Goal: Complete application form: Complete application form

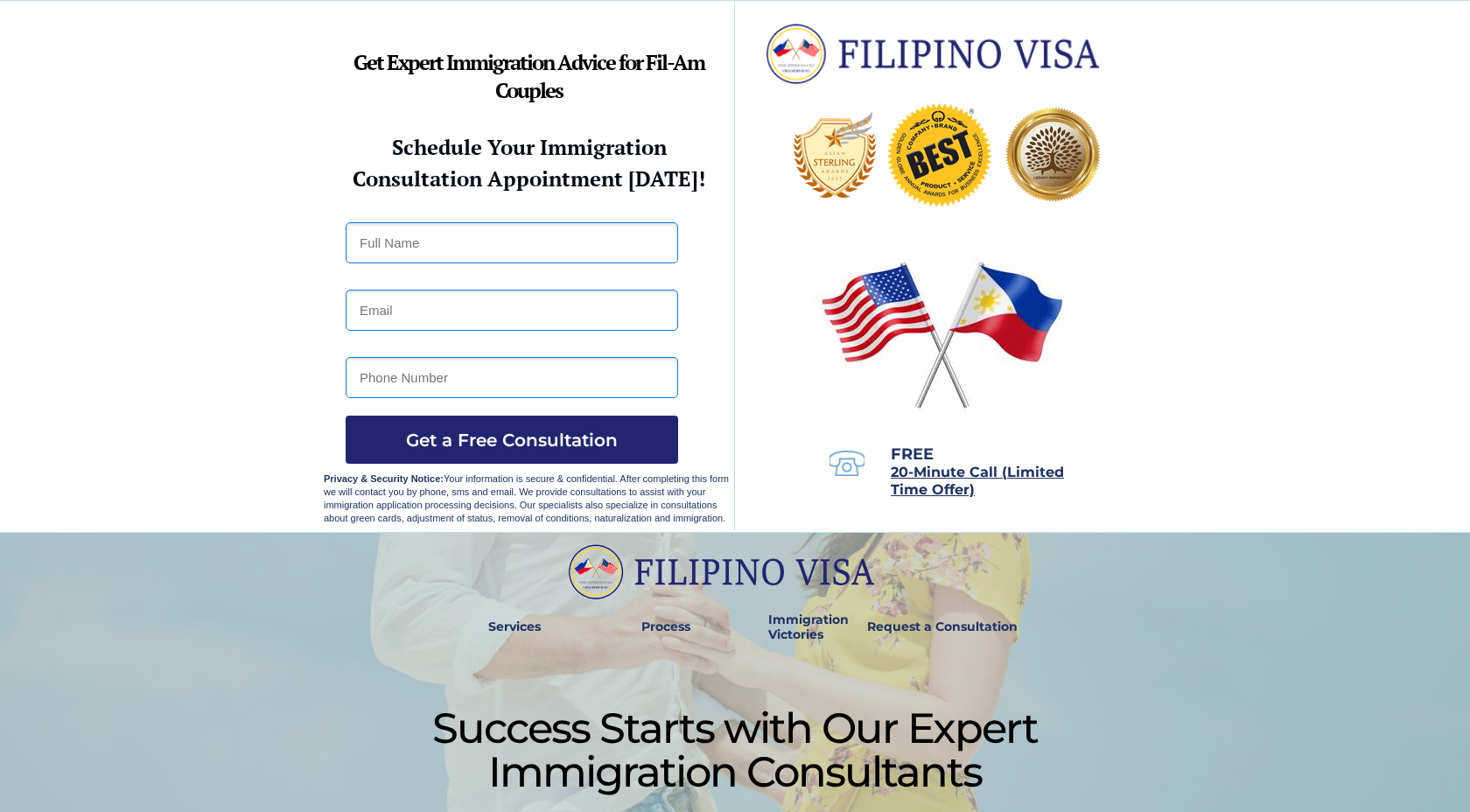
click at [446, 233] on input "text" at bounding box center [512, 243] width 333 height 41
type input "[PERSON_NAME] [PERSON_NAME] Orata"
click at [552, 321] on input "email" at bounding box center [512, 310] width 333 height 41
type input "[EMAIL_ADDRESS][DOMAIN_NAME]"
click at [503, 391] on input "tel" at bounding box center [512, 377] width 333 height 41
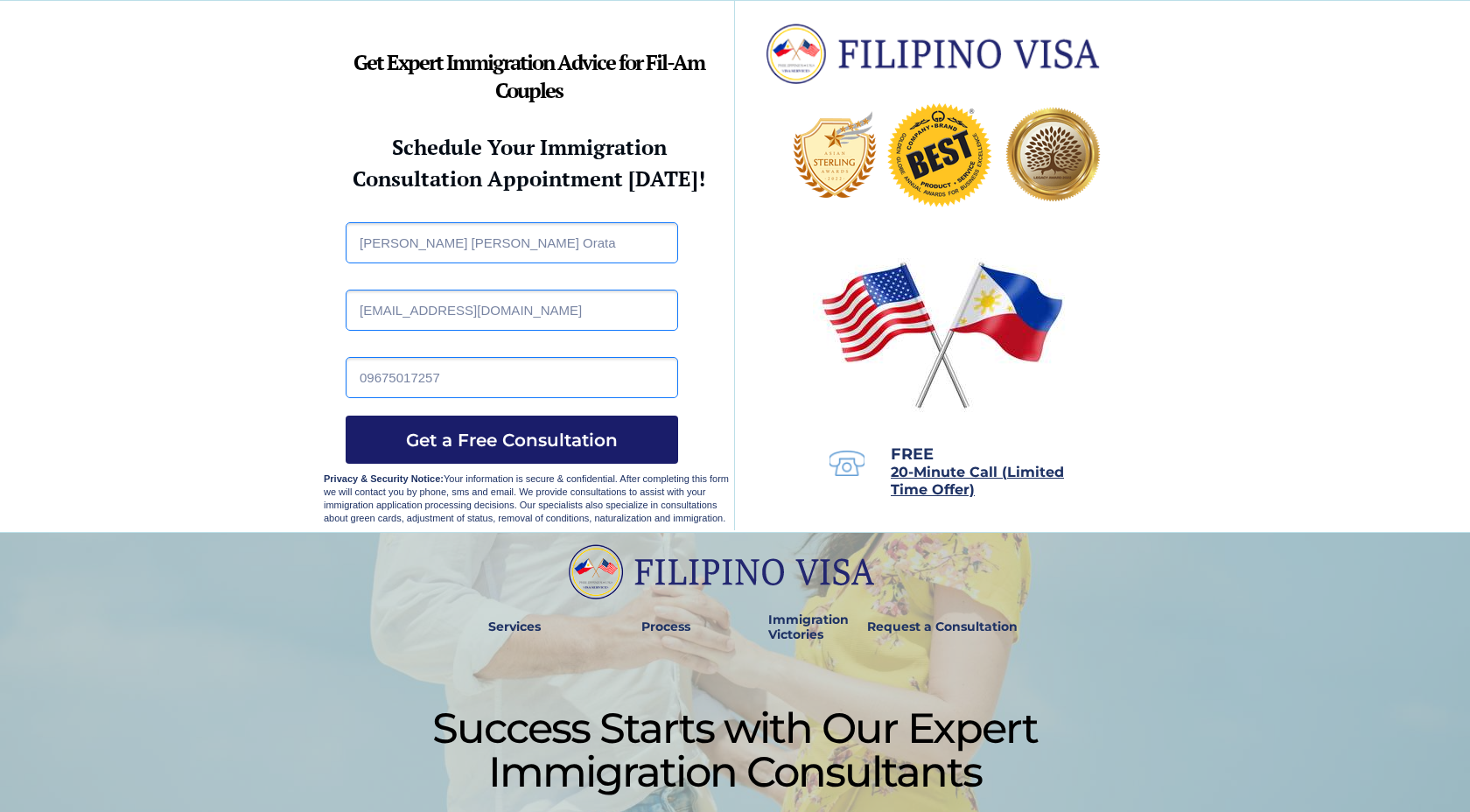
type input "09675017257"
click at [610, 440] on span "Get a Free Consultation" at bounding box center [512, 440] width 333 height 21
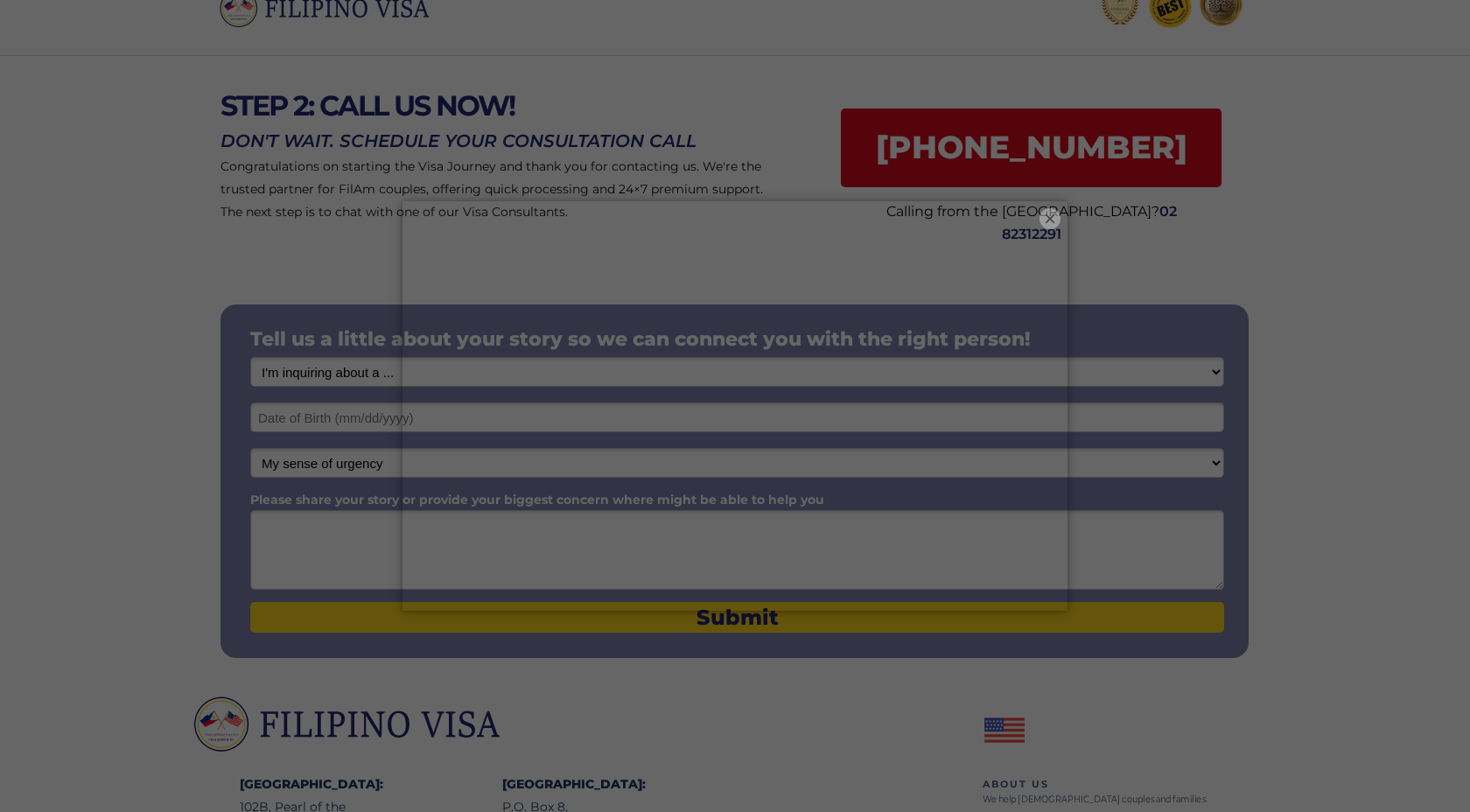
click at [1054, 215] on button "×" at bounding box center [1050, 218] width 21 height 21
